Goal: Transaction & Acquisition: Download file/media

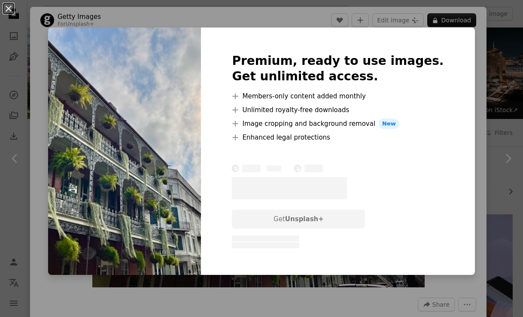
scroll to position [890, 0]
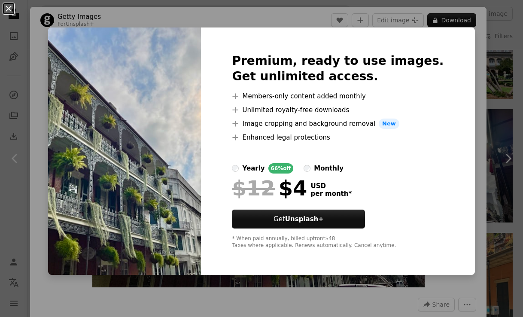
click at [13, 9] on button "An X shape" at bounding box center [8, 8] width 10 height 10
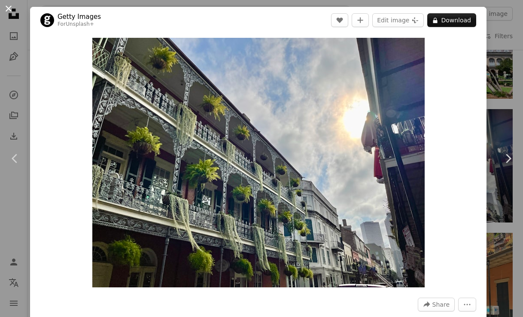
click at [9, 8] on button "An X shape" at bounding box center [8, 8] width 10 height 10
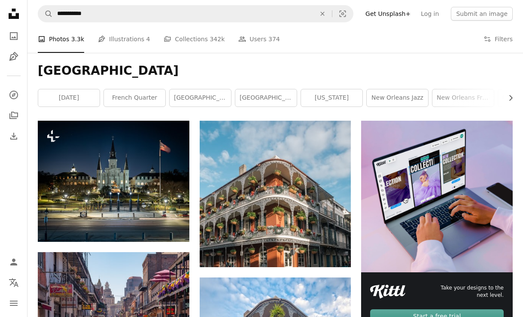
scroll to position [117, 0]
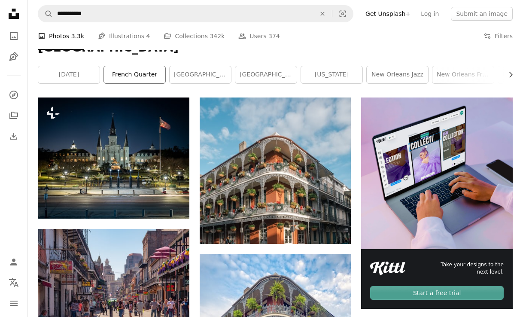
click at [149, 73] on link "french quarter" at bounding box center [134, 74] width 61 height 17
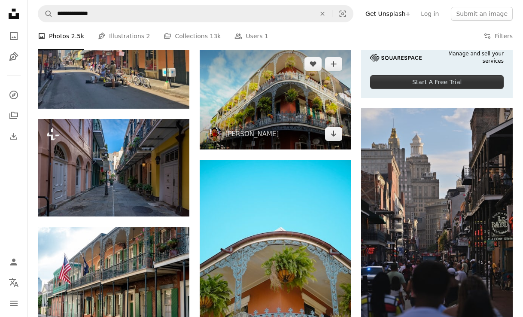
scroll to position [308, 0]
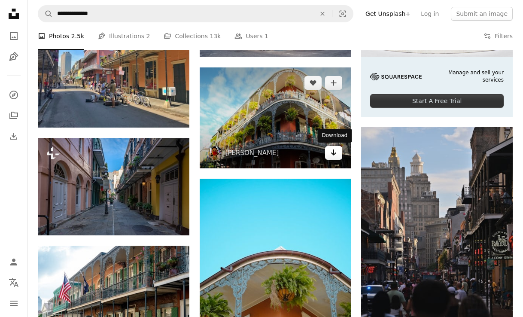
click at [334, 155] on icon "Download" at bounding box center [334, 152] width 6 height 6
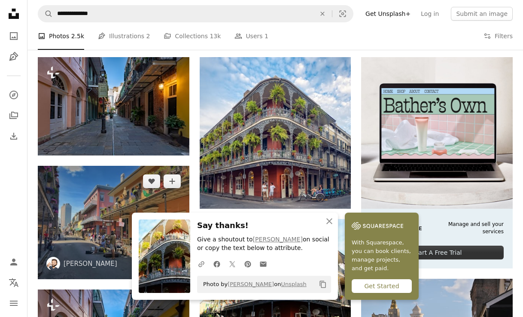
scroll to position [0, 0]
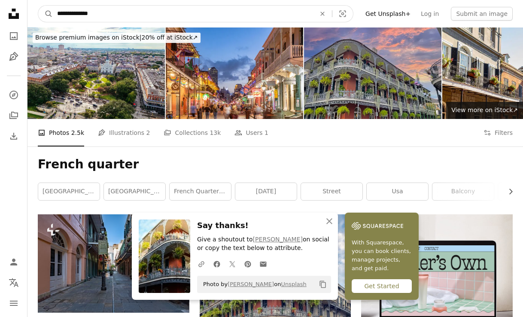
click at [157, 18] on input "**********" at bounding box center [183, 14] width 260 height 16
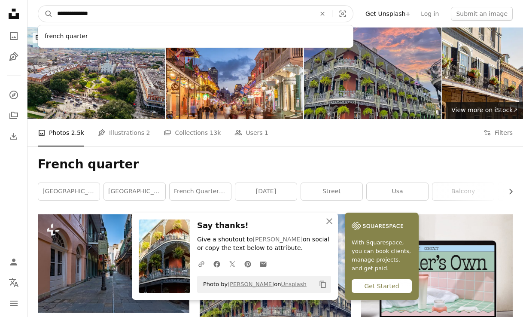
click at [157, 18] on input "**********" at bounding box center [183, 14] width 260 height 16
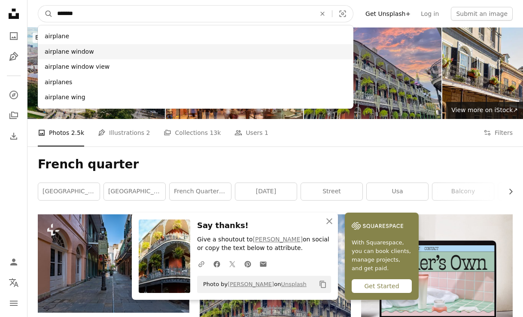
type input "*******"
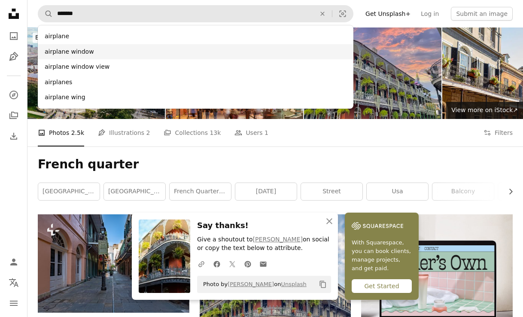
click at [105, 50] on div "airplane window" at bounding box center [195, 51] width 315 height 15
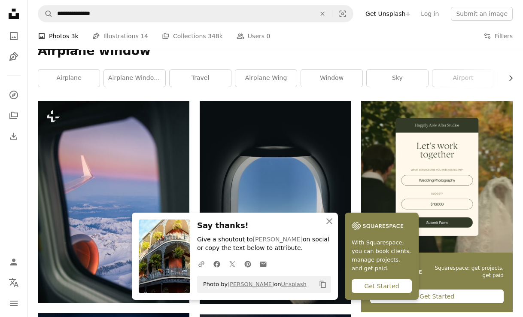
scroll to position [143, 0]
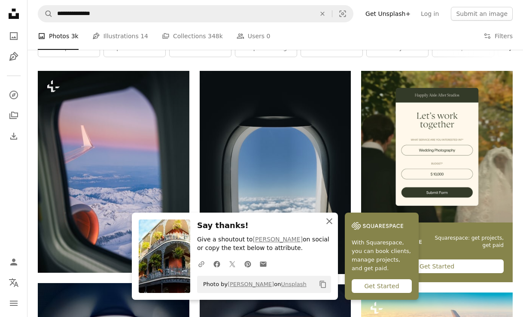
click at [330, 222] on icon "button" at bounding box center [329, 221] width 6 height 6
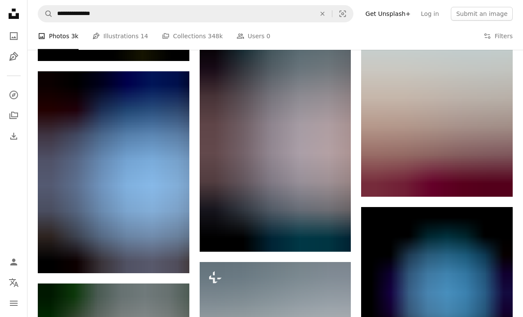
scroll to position [815, 0]
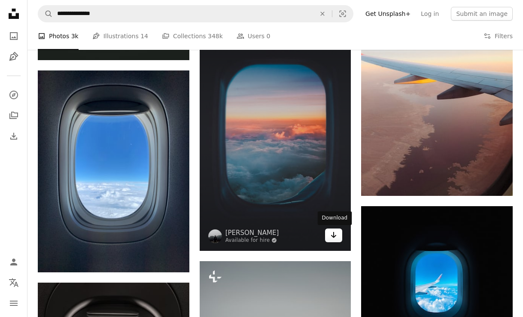
click at [335, 236] on icon "Download" at bounding box center [334, 235] width 6 height 6
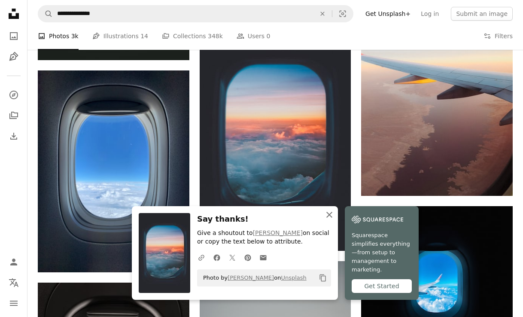
click at [327, 220] on icon "An X shape" at bounding box center [329, 214] width 10 height 10
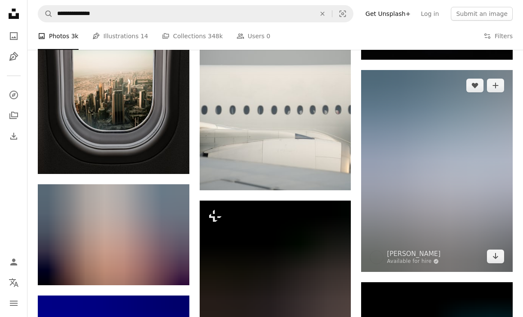
scroll to position [1145, 0]
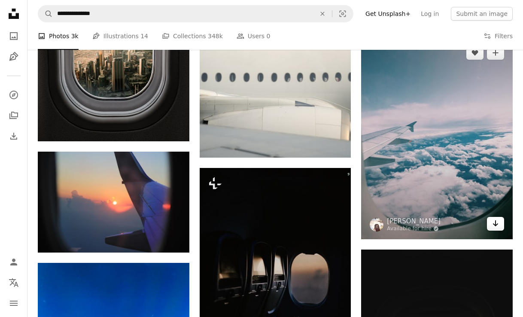
click at [498, 228] on link "Arrow pointing down" at bounding box center [494, 224] width 17 height 14
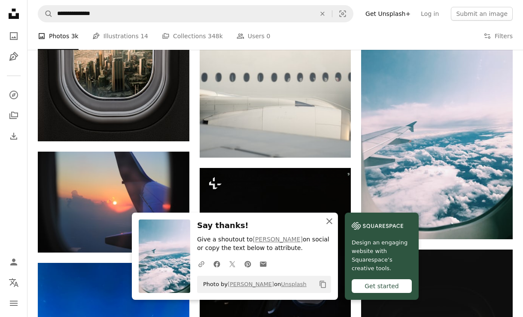
click at [327, 220] on icon "An X shape" at bounding box center [329, 221] width 10 height 10
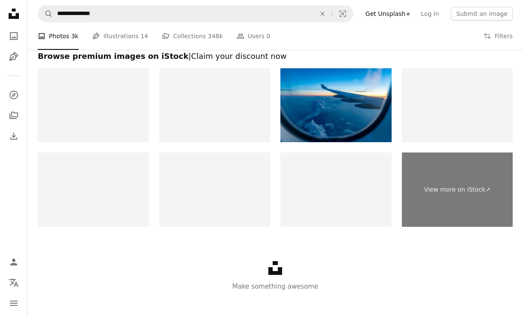
scroll to position [1714, 0]
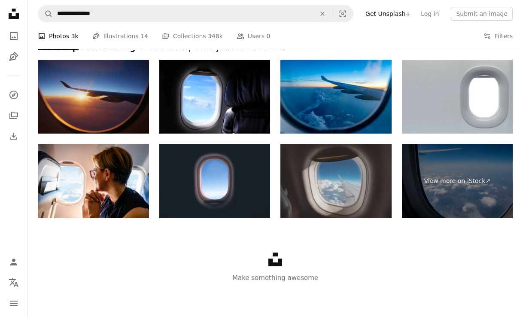
click at [133, 117] on img at bounding box center [93, 97] width 111 height 74
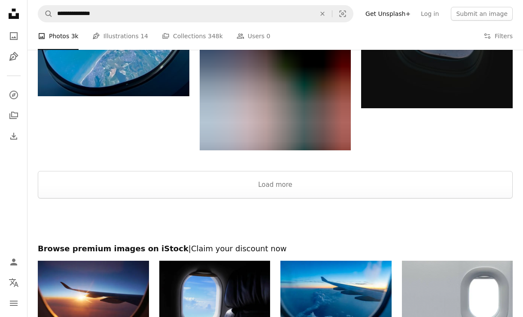
scroll to position [1513, 0]
